Goal: Browse casually

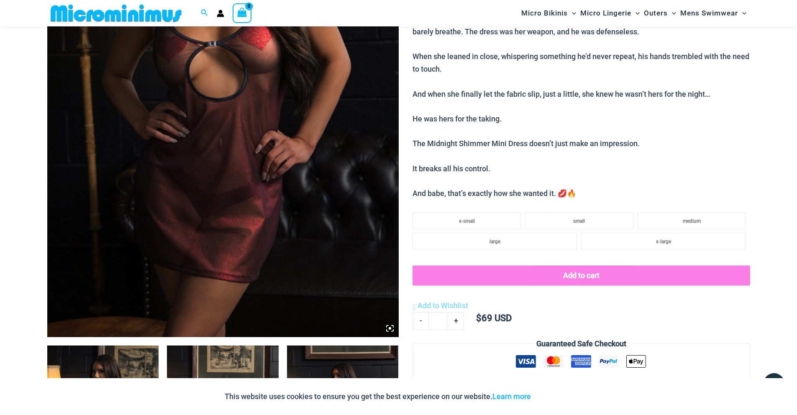
scroll to position [271, 0]
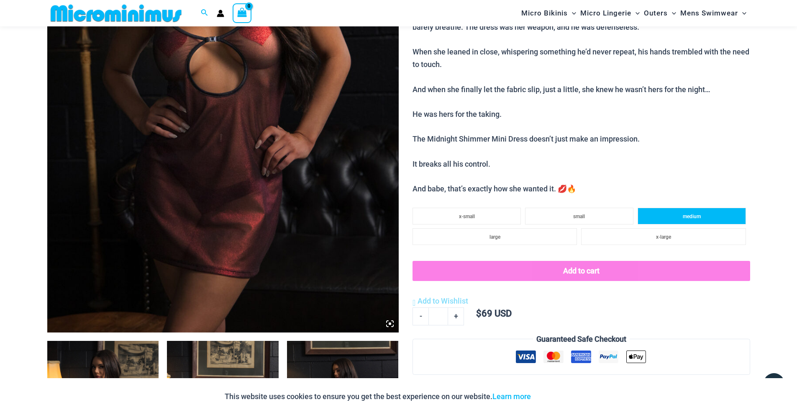
click at [676, 219] on li "medium" at bounding box center [692, 216] width 108 height 17
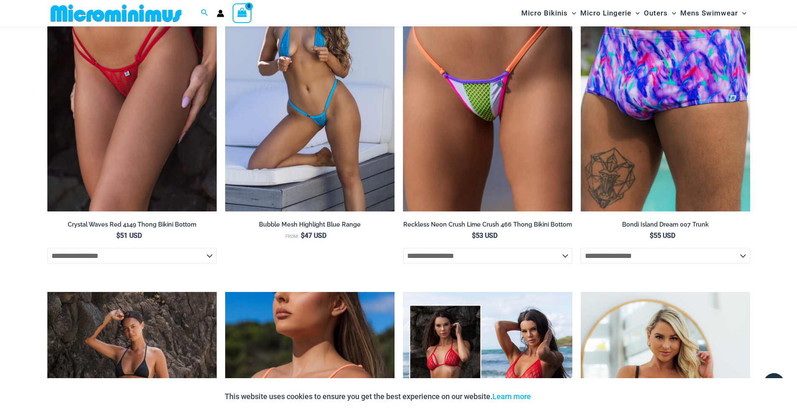
scroll to position [1977, 0]
